Goal: Navigation & Orientation: Go to known website

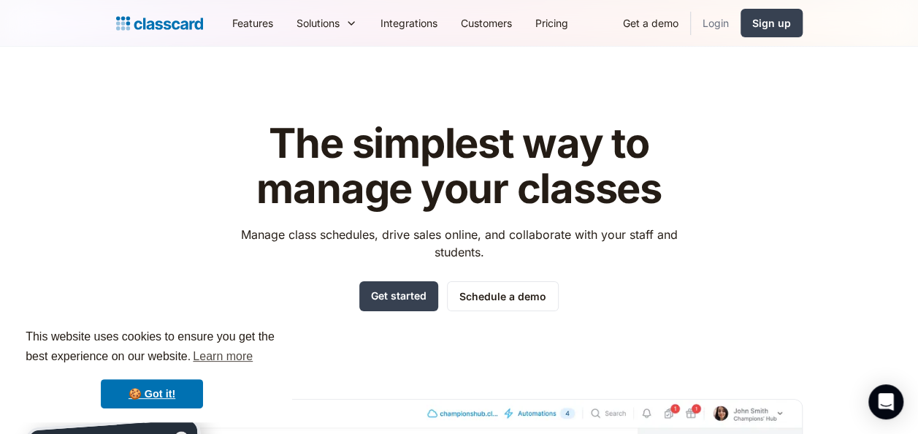
click at [711, 15] on link "Login" at bounding box center [716, 23] width 50 height 33
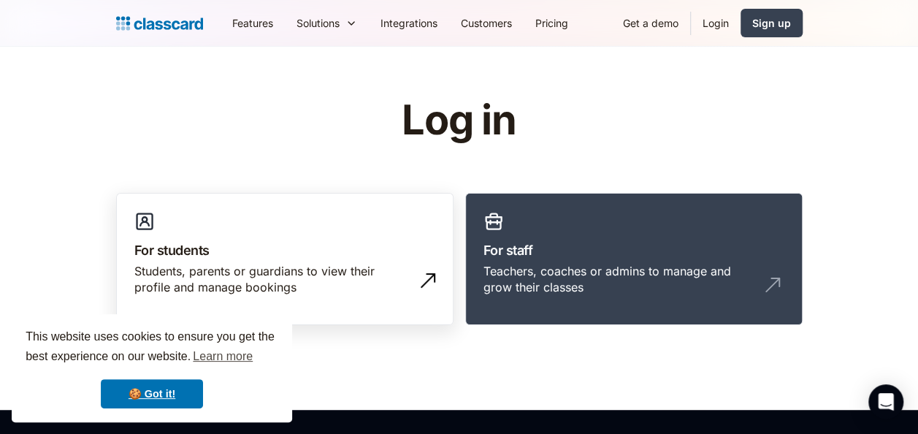
click at [253, 215] on link "For students Students, parents or guardians to view their profile and manage bo…" at bounding box center [284, 259] width 337 height 133
